Goal: Find specific page/section: Find specific page/section

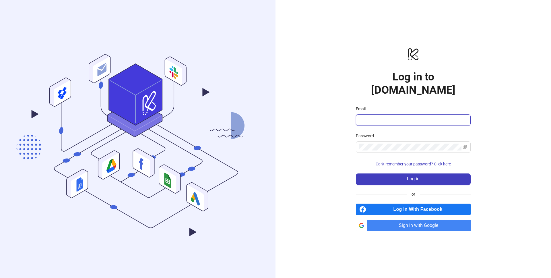
click at [381, 117] on input "Email" at bounding box center [412, 120] width 107 height 7
type input "**********"
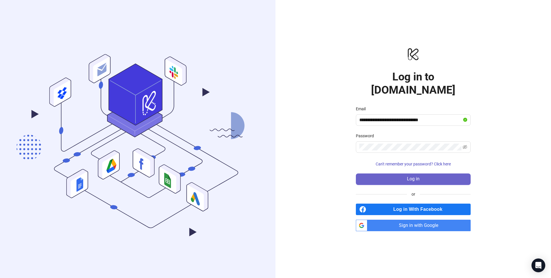
click at [397, 175] on button "Log in" at bounding box center [413, 178] width 115 height 11
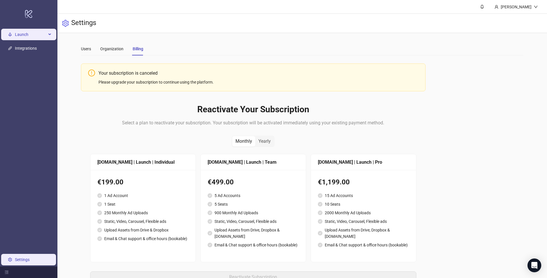
click at [25, 33] on span "Launch" at bounding box center [31, 34] width 32 height 11
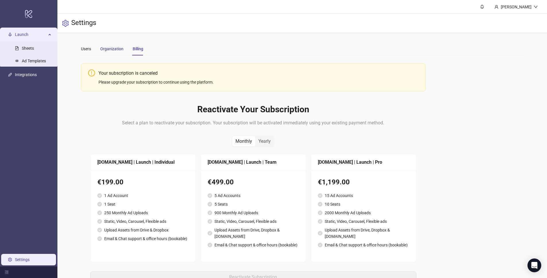
click at [117, 50] on div "Organization" at bounding box center [111, 49] width 23 height 6
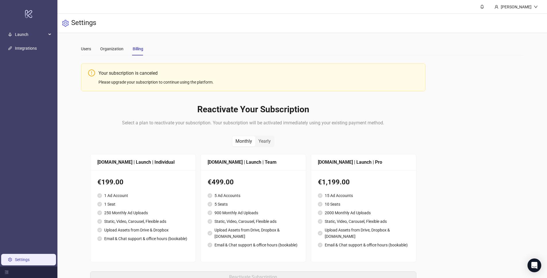
click at [127, 52] on div "Users Organization Billing" at bounding box center [112, 48] width 62 height 13
click at [121, 52] on div "Organization" at bounding box center [111, 49] width 23 height 6
click at [116, 50] on div "Organization" at bounding box center [111, 49] width 23 height 6
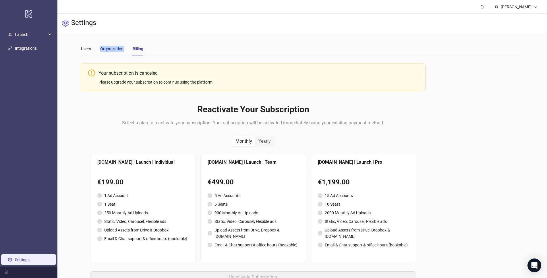
click at [116, 50] on div "Organization" at bounding box center [111, 49] width 23 height 6
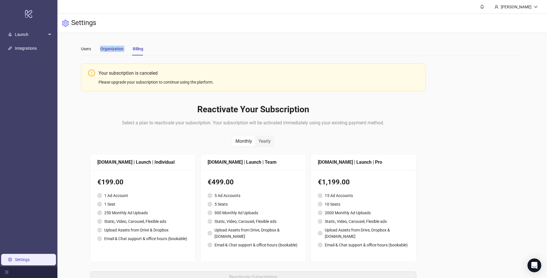
click at [116, 50] on div "Organization" at bounding box center [111, 49] width 23 height 6
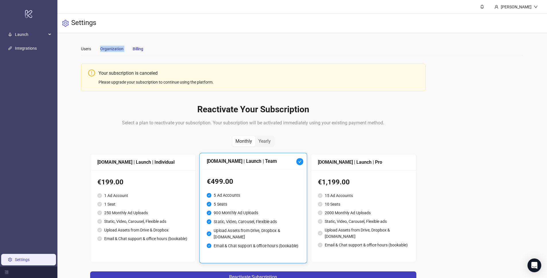
click at [116, 50] on div "Organization" at bounding box center [111, 49] width 23 height 6
